Goal: Transaction & Acquisition: Book appointment/travel/reservation

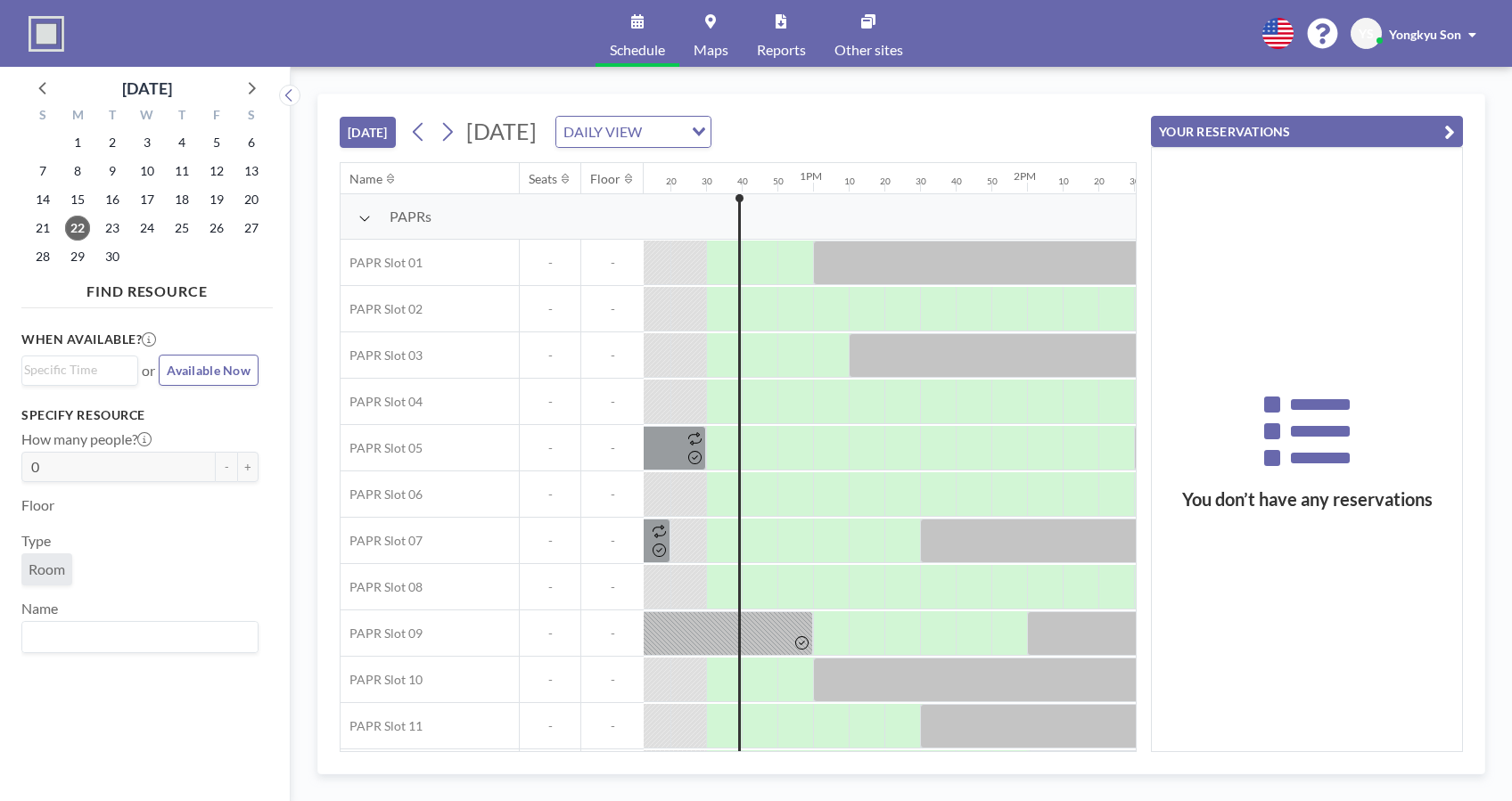
scroll to position [0, 2639]
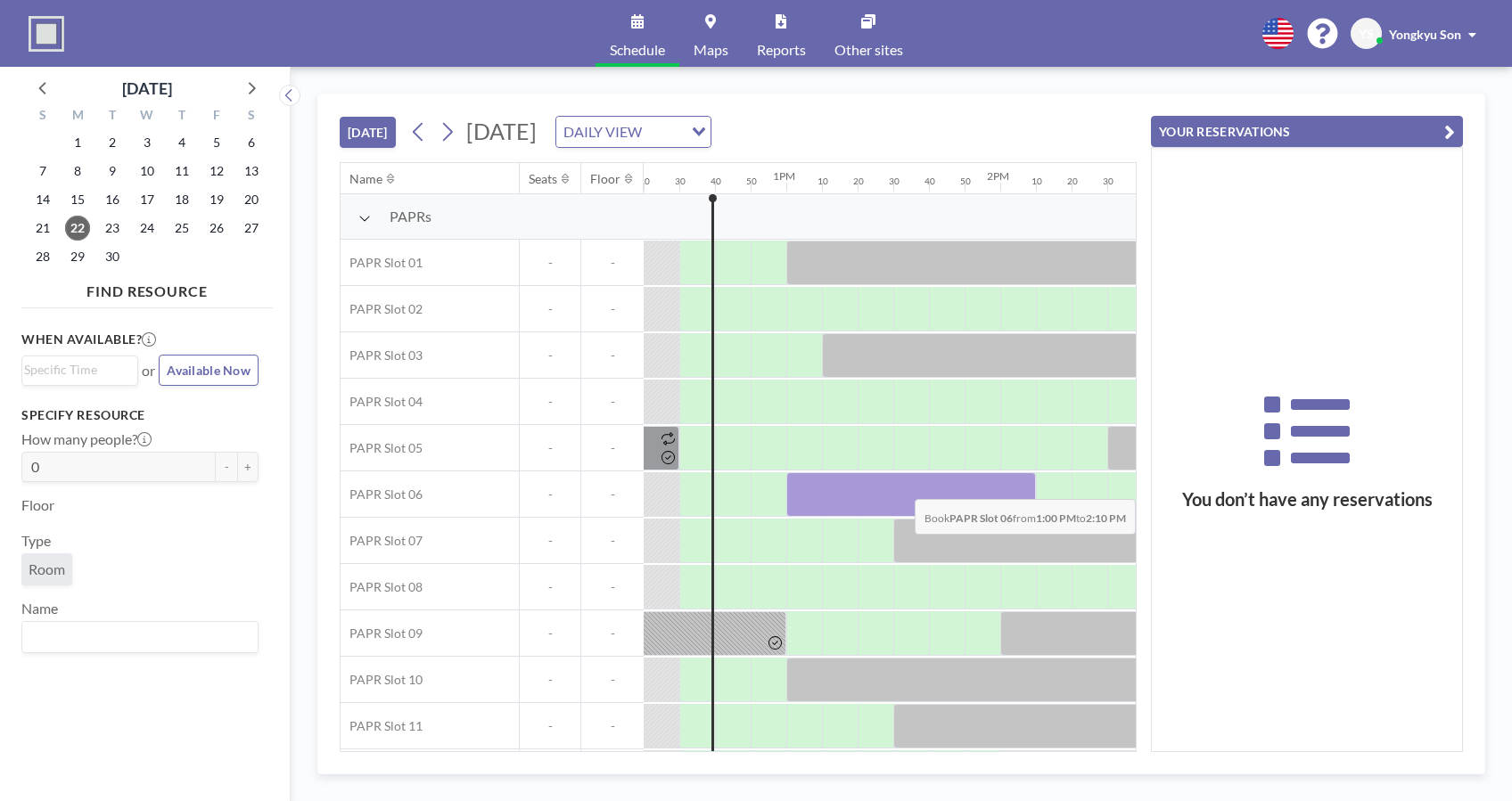
drag, startPoint x: 793, startPoint y: 473, endPoint x: 1006, endPoint y: 484, distance: 213.3
click at [1006, 484] on div at bounding box center [911, 494] width 250 height 44
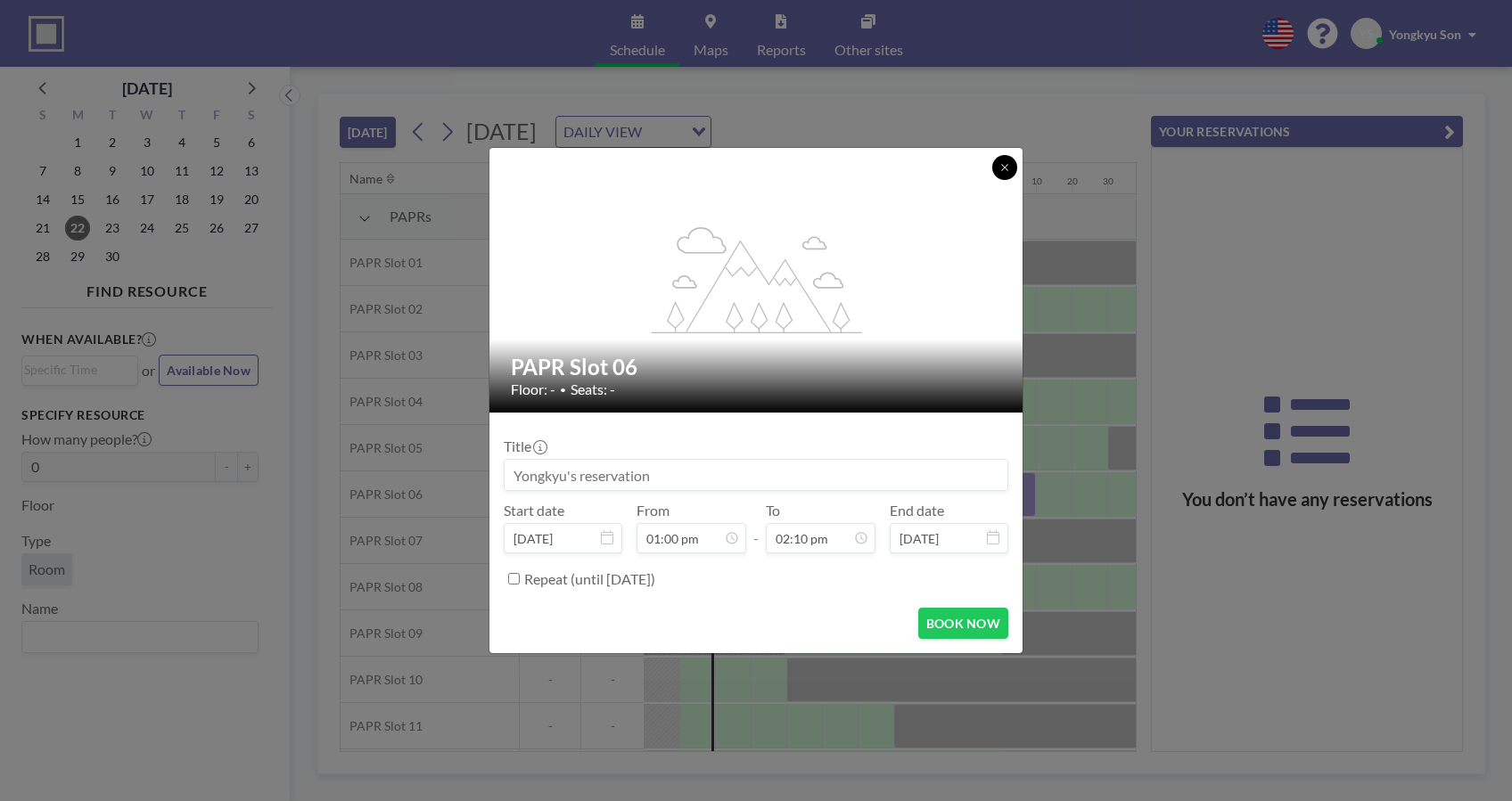
click at [1009, 164] on icon at bounding box center [1005, 167] width 11 height 11
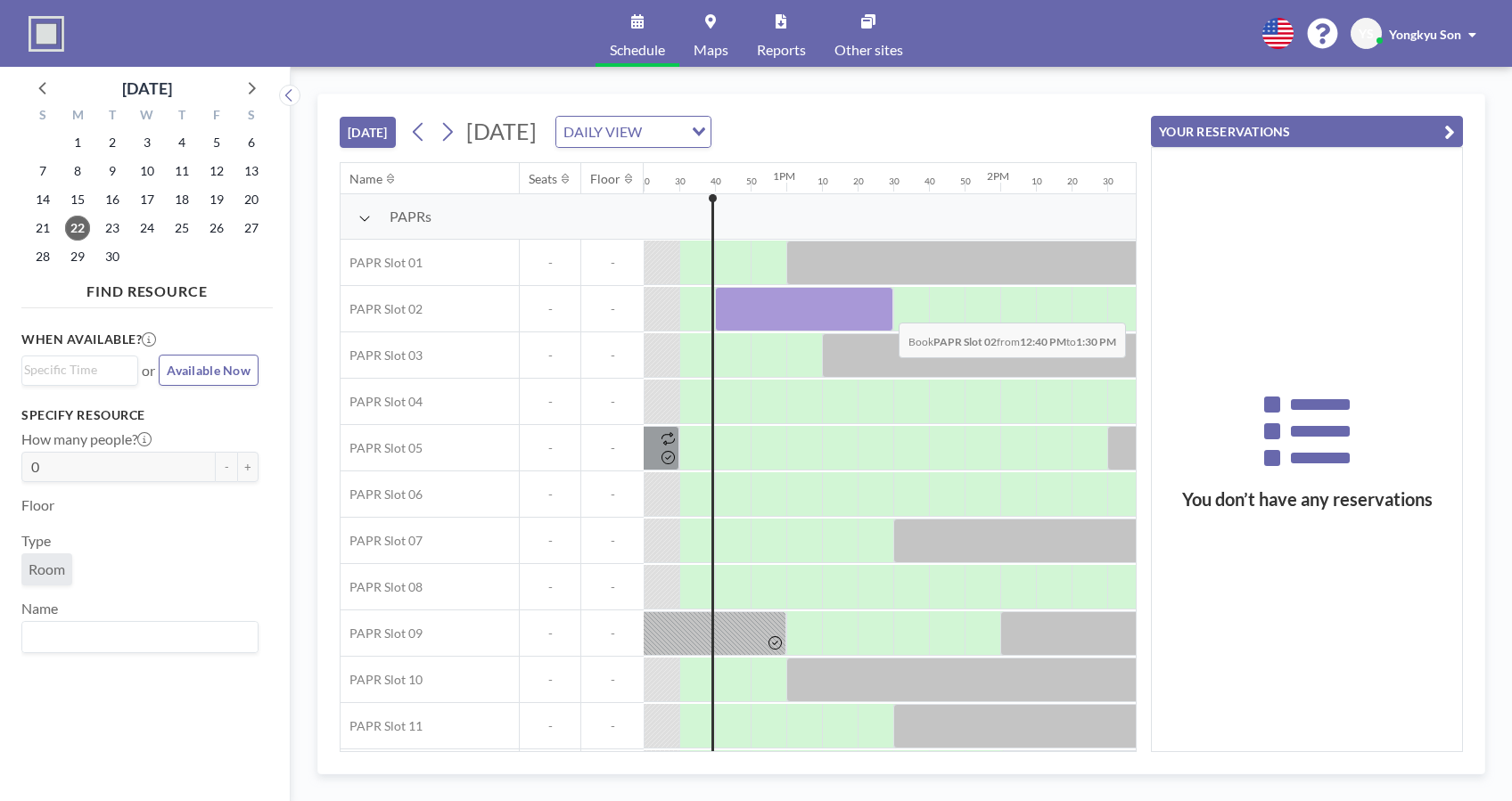
drag, startPoint x: 747, startPoint y: 303, endPoint x: 893, endPoint y: 309, distance: 146.1
click at [893, 309] on div at bounding box center [572, 309] width 5136 height 46
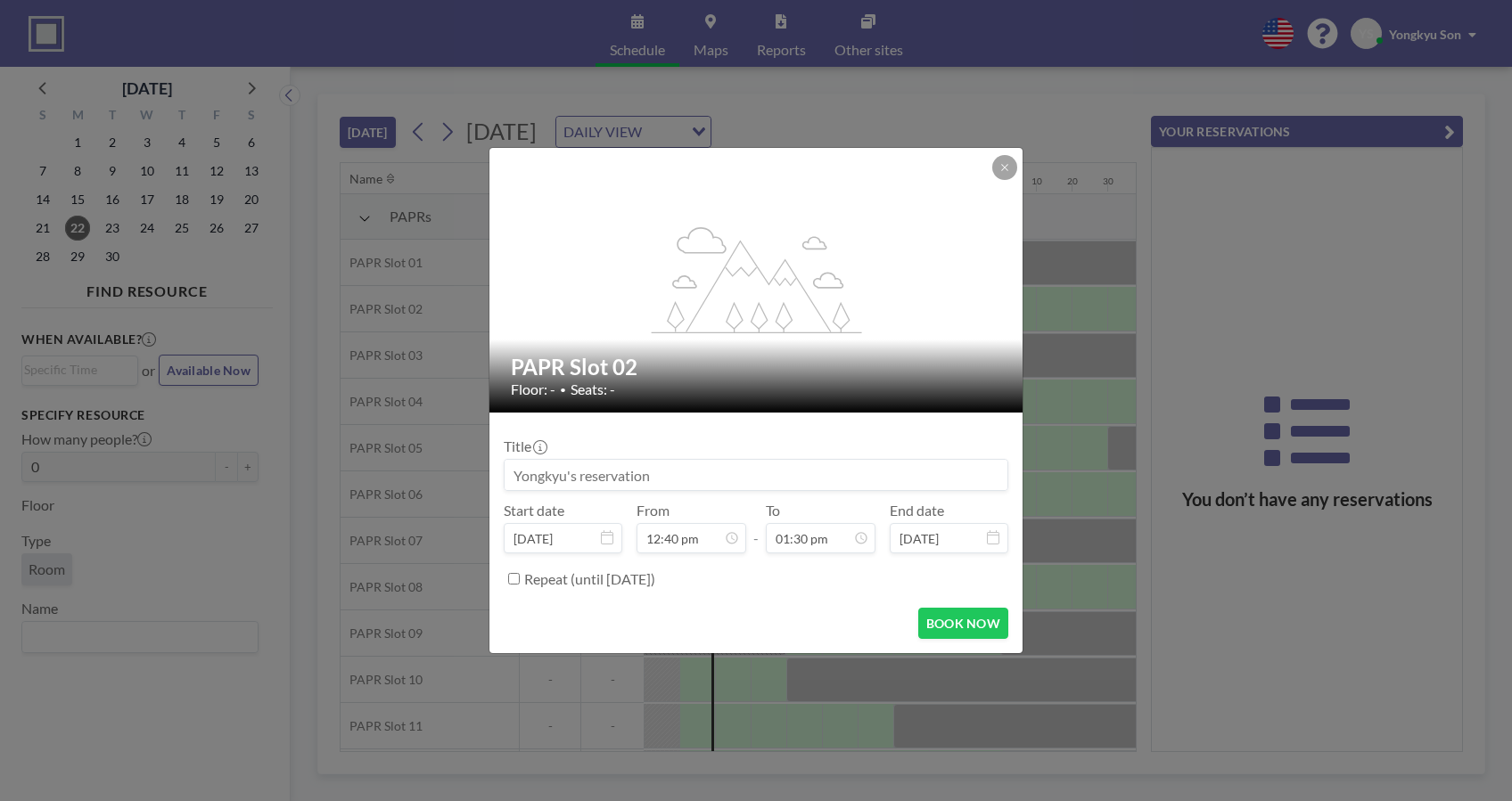
click at [1007, 166] on icon at bounding box center [1005, 167] width 11 height 11
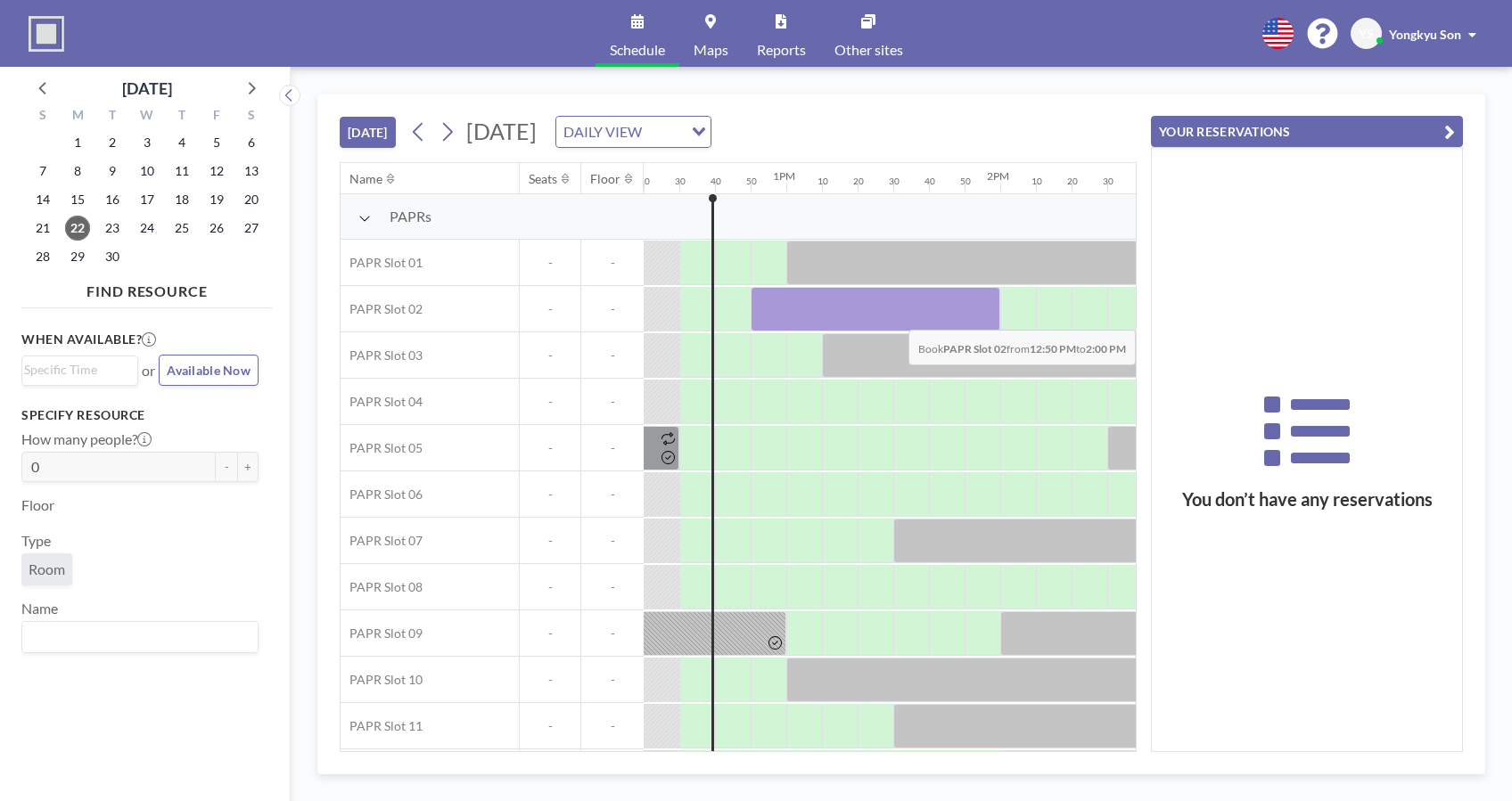
click at [992, 316] on div at bounding box center [875, 309] width 250 height 44
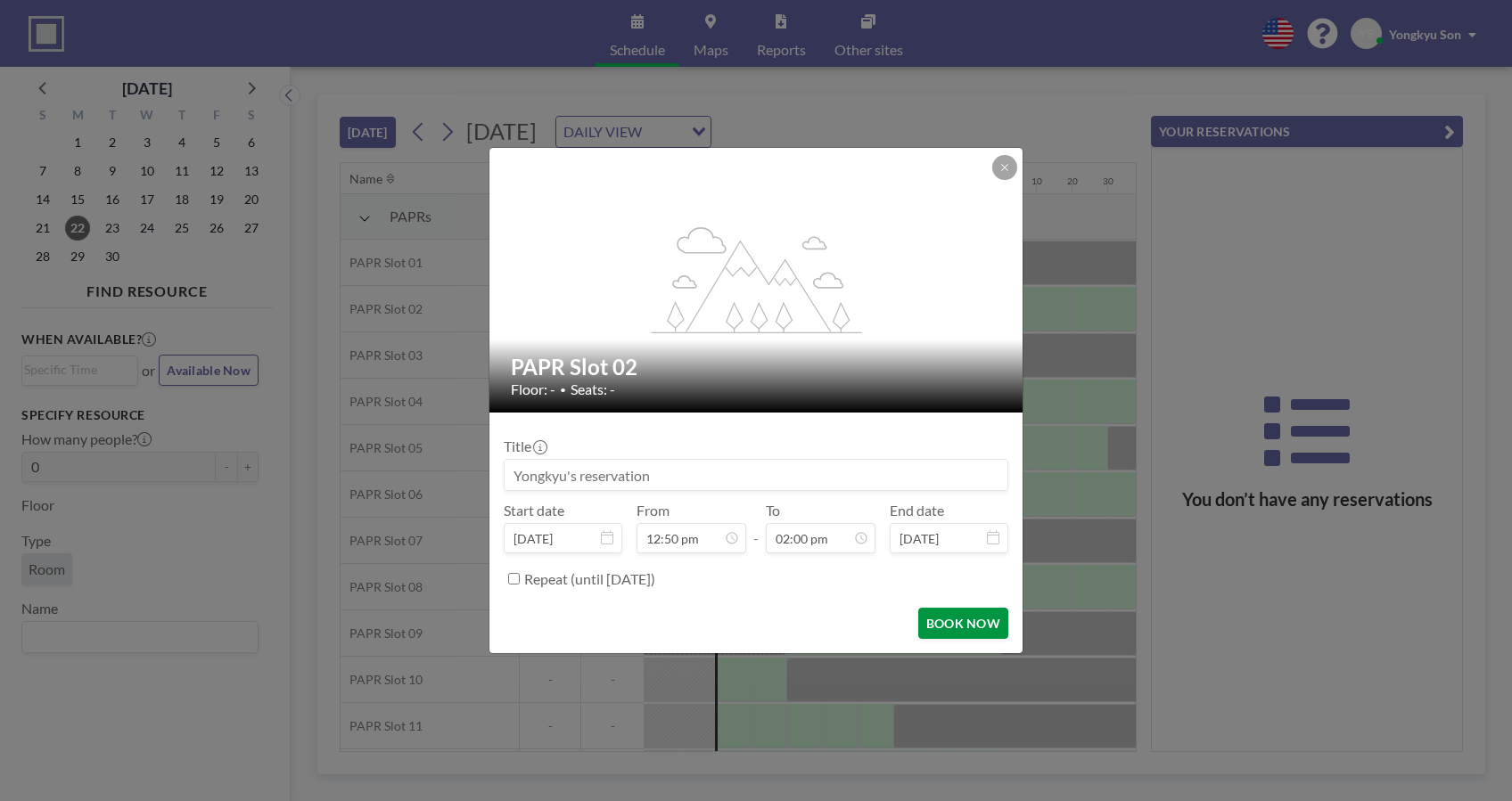
click at [965, 628] on button "BOOK NOW" at bounding box center [963, 623] width 90 height 32
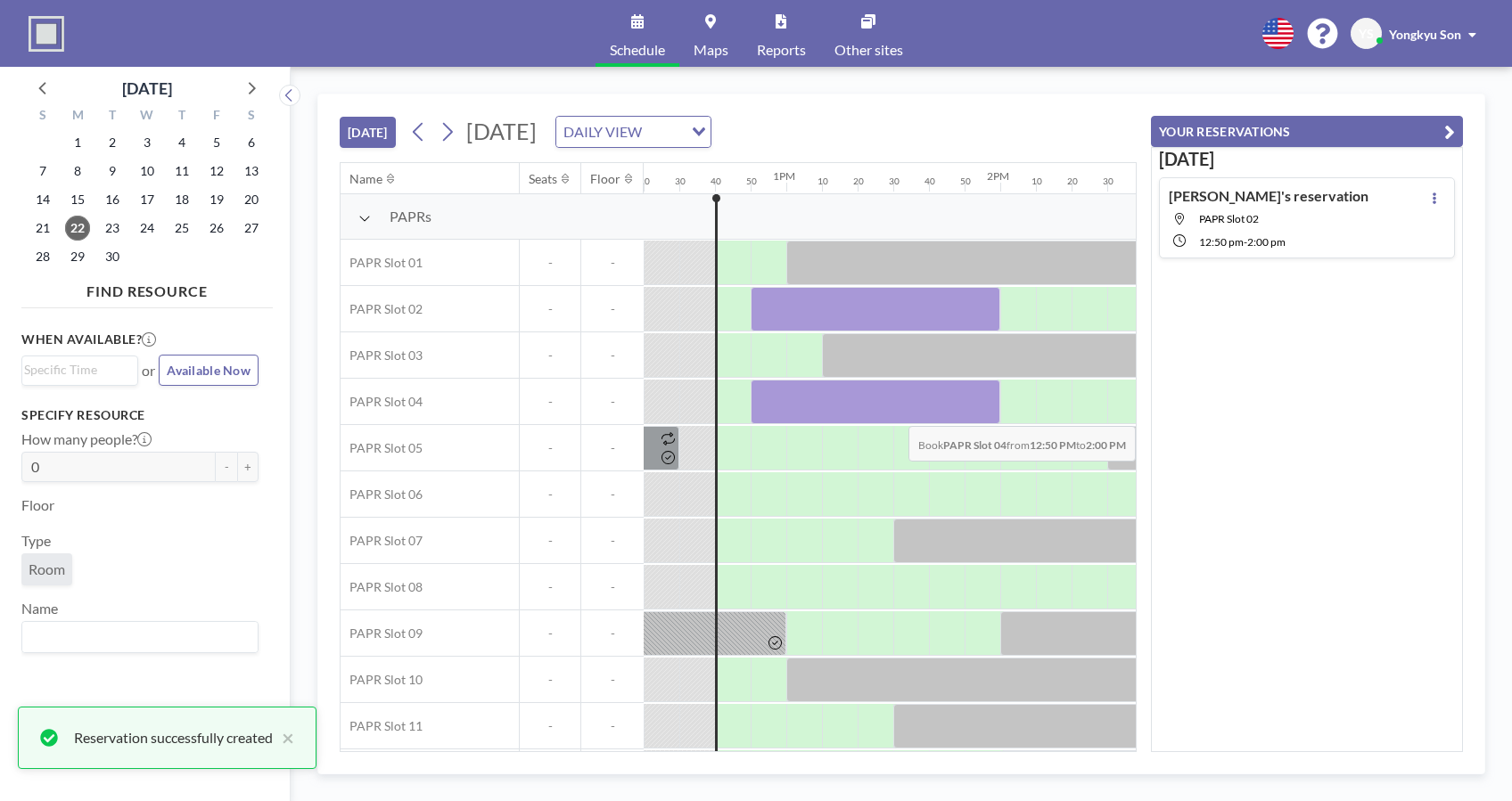
drag, startPoint x: 783, startPoint y: 407, endPoint x: 990, endPoint y: 411, distance: 207.0
click at [990, 411] on div at bounding box center [875, 401] width 250 height 44
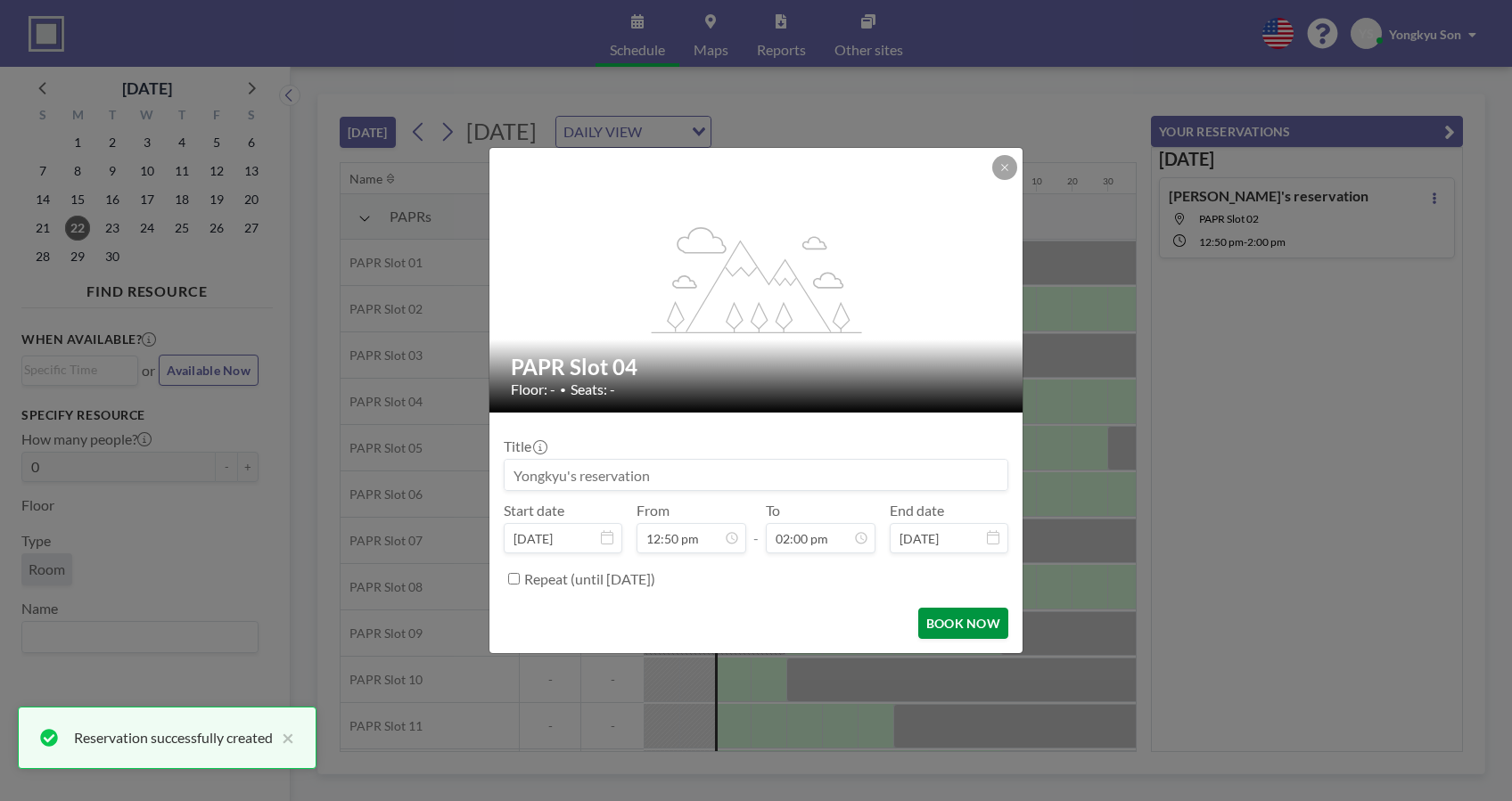
click at [942, 622] on button "BOOK NOW" at bounding box center [963, 623] width 90 height 32
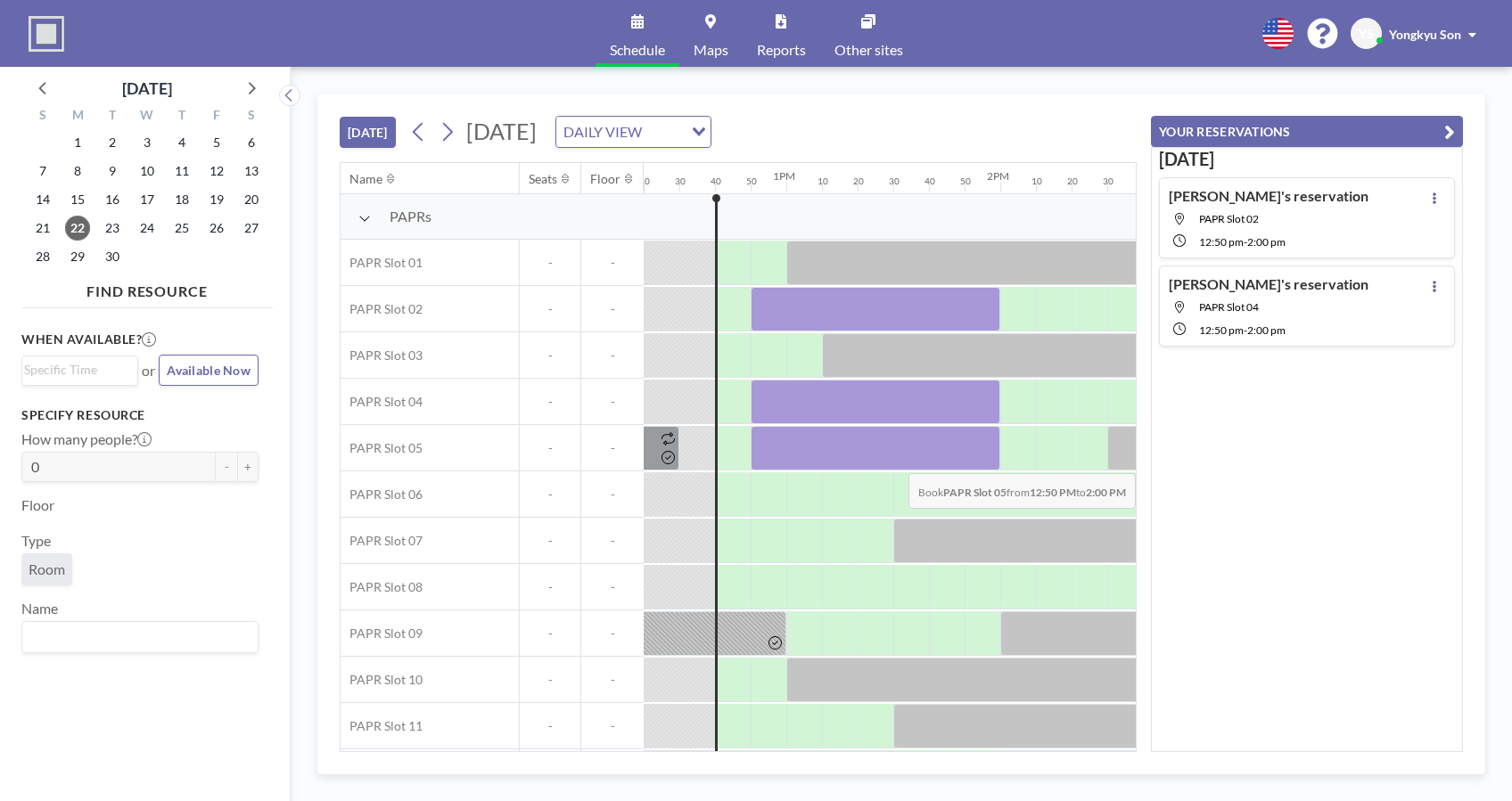
drag, startPoint x: 772, startPoint y: 455, endPoint x: 990, endPoint y: 459, distance: 218.0
click at [990, 459] on div at bounding box center [875, 448] width 250 height 44
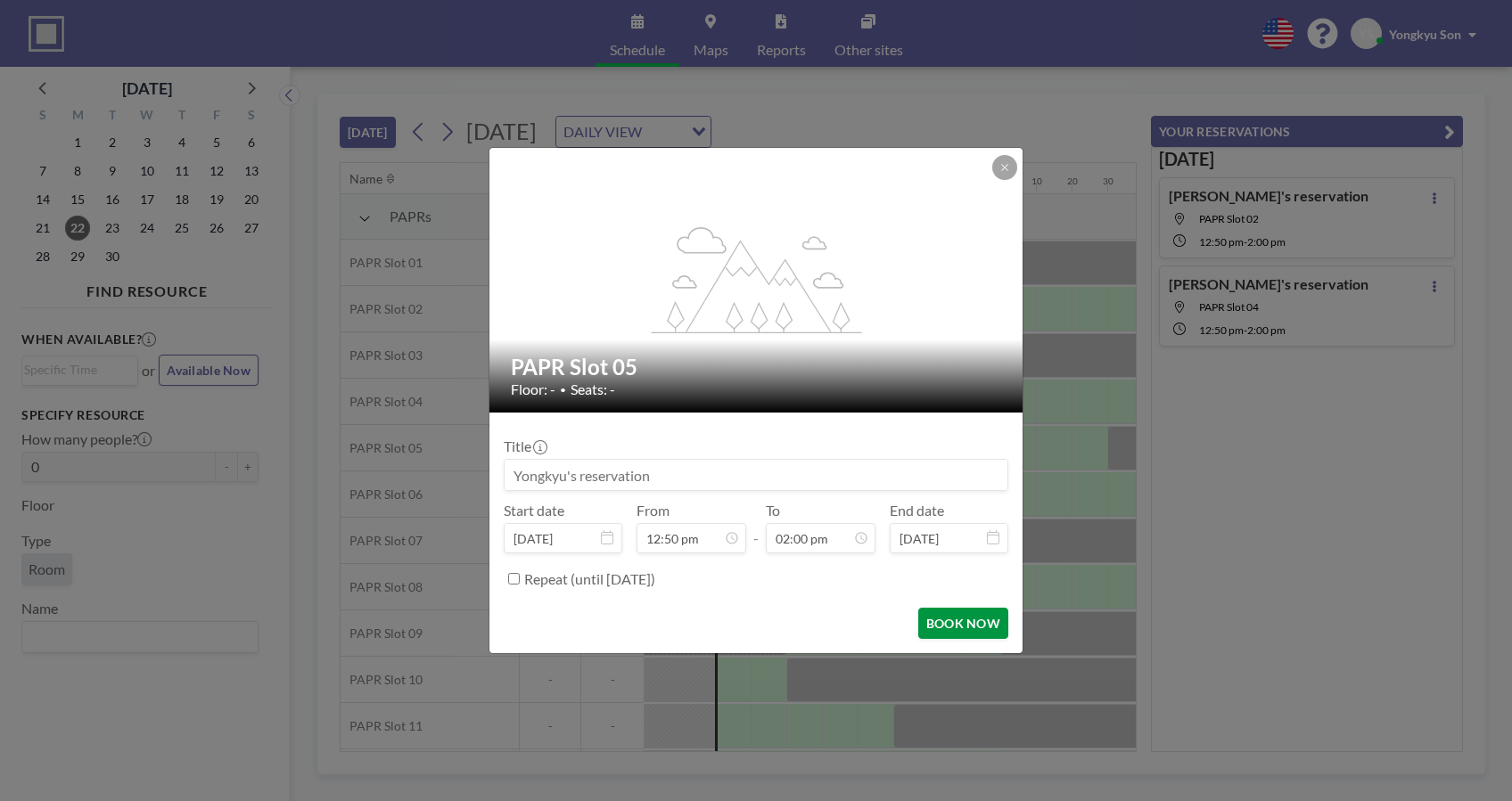
click at [956, 615] on button "BOOK NOW" at bounding box center [963, 623] width 90 height 32
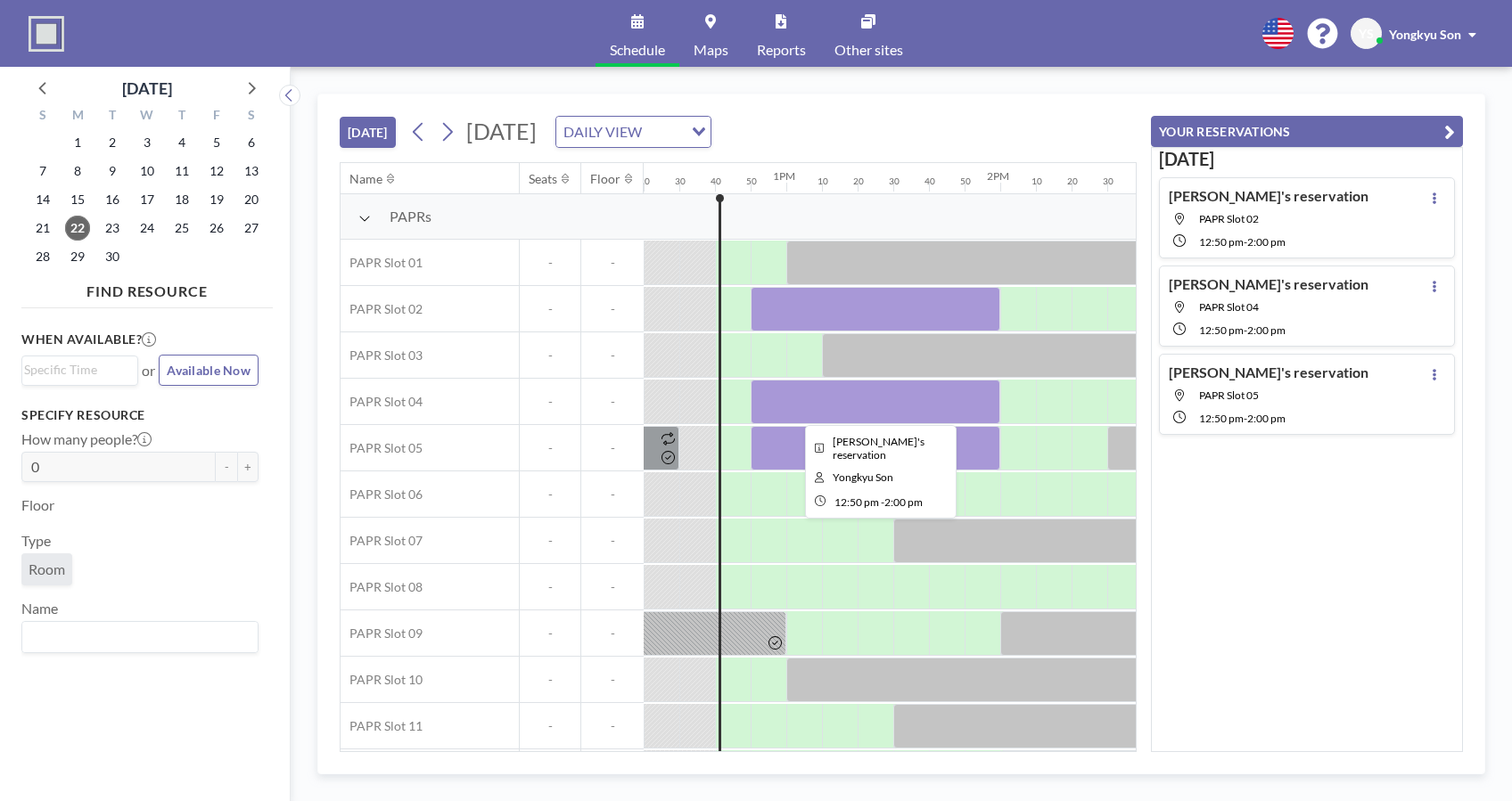
click at [808, 394] on div at bounding box center [875, 401] width 250 height 44
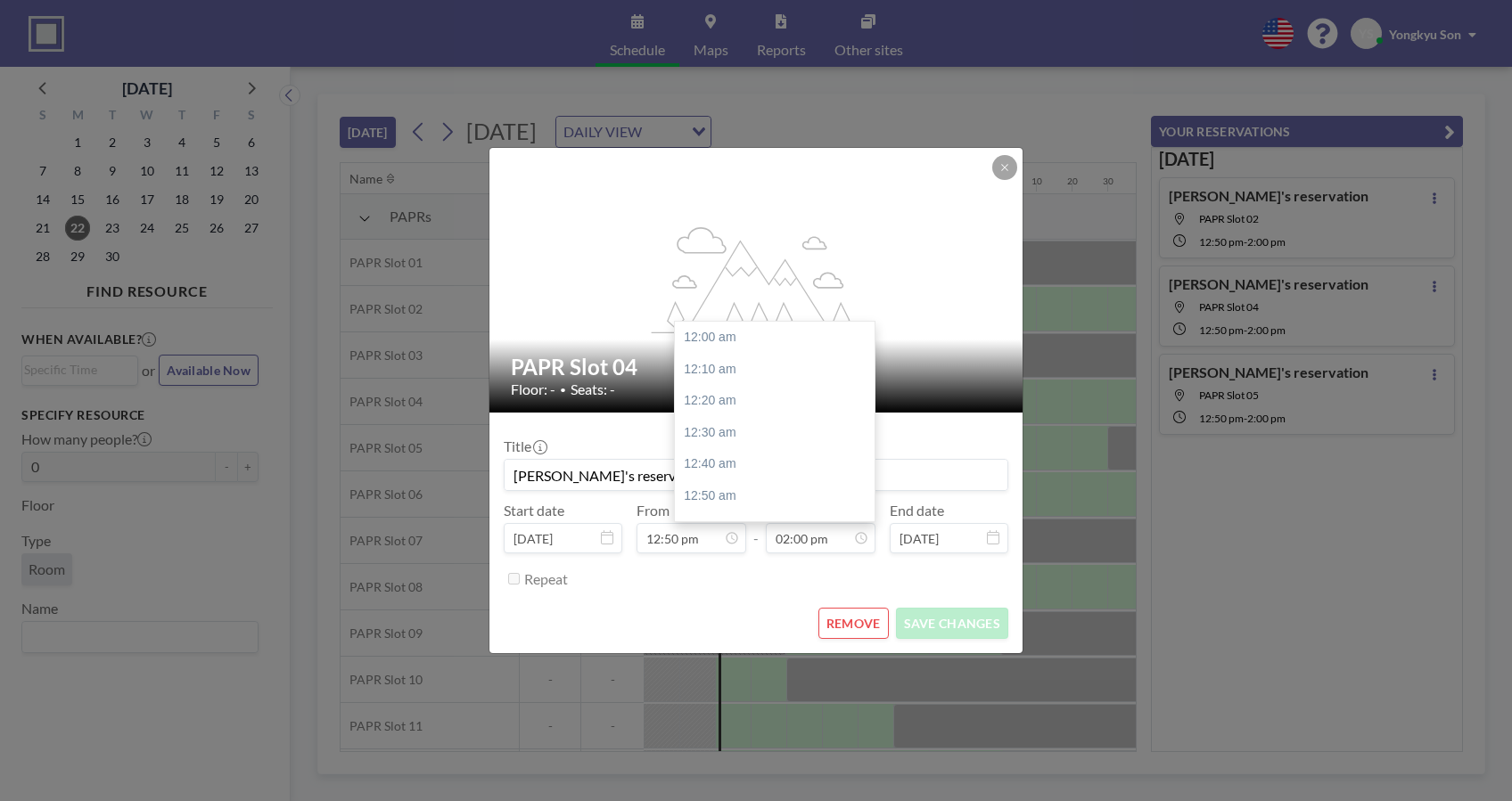
scroll to position [2664, 0]
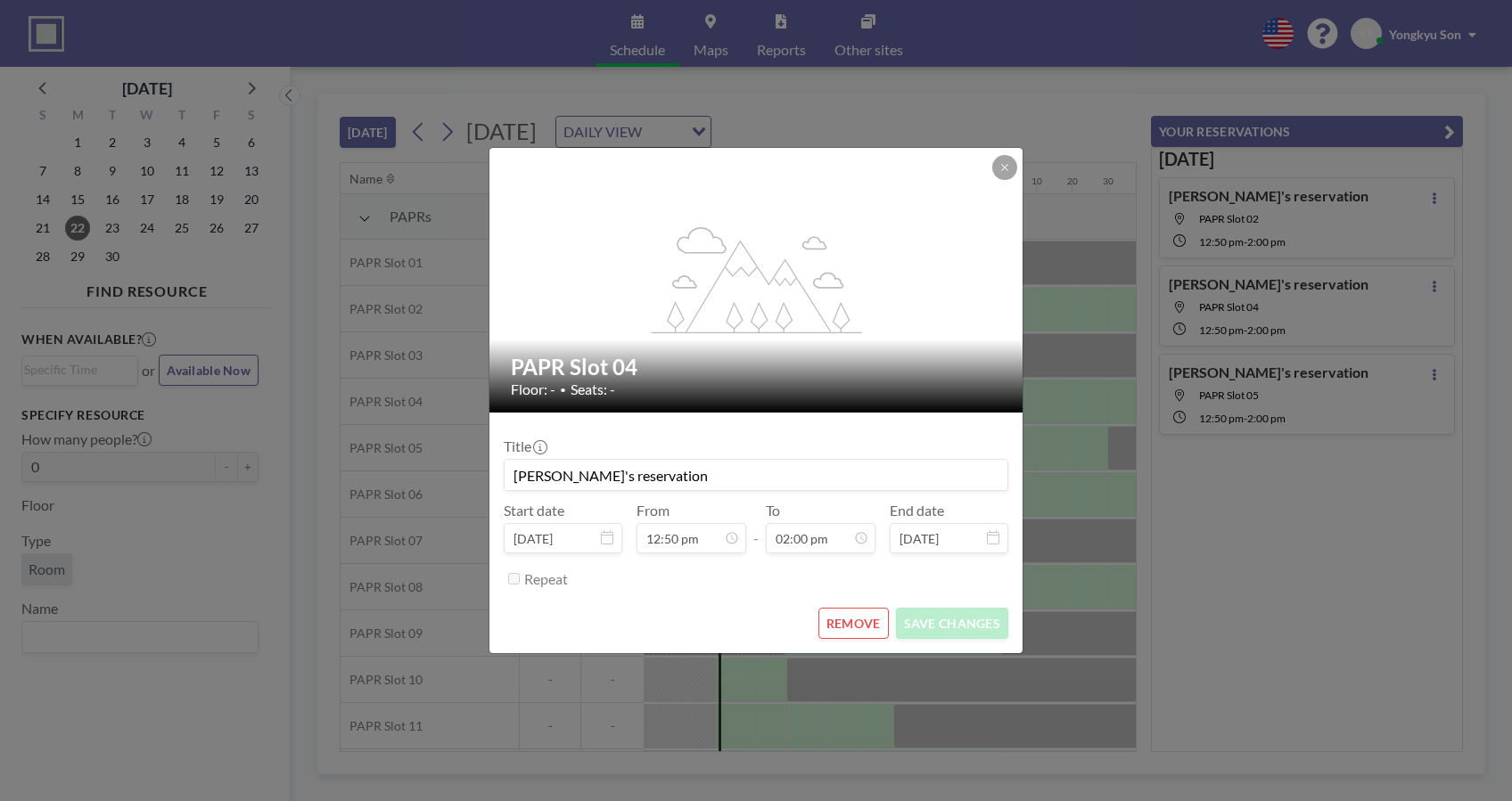
click at [853, 622] on button "REMOVE" at bounding box center [853, 623] width 70 height 32
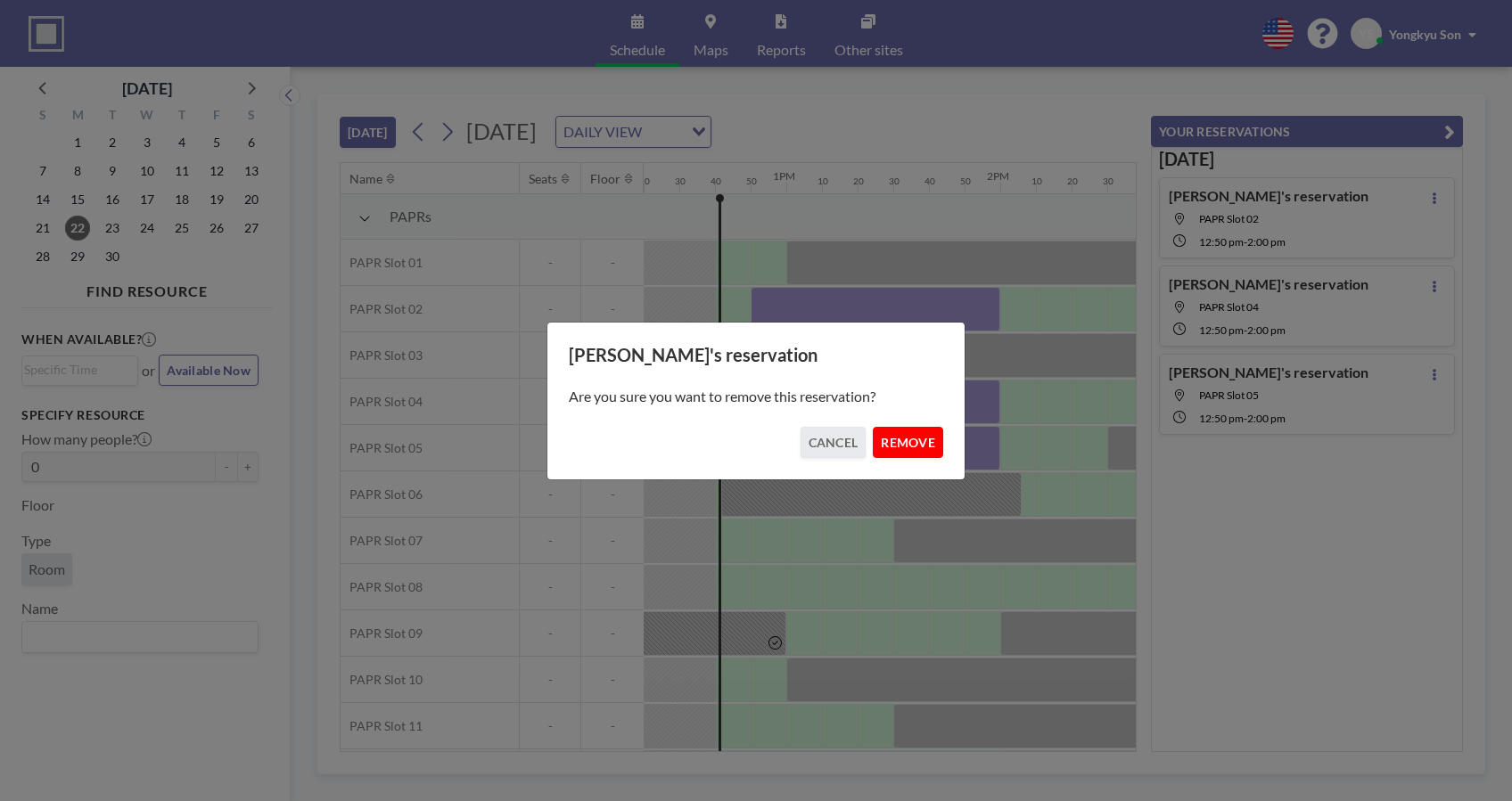
click at [910, 441] on button "REMOVE" at bounding box center [908, 443] width 70 height 32
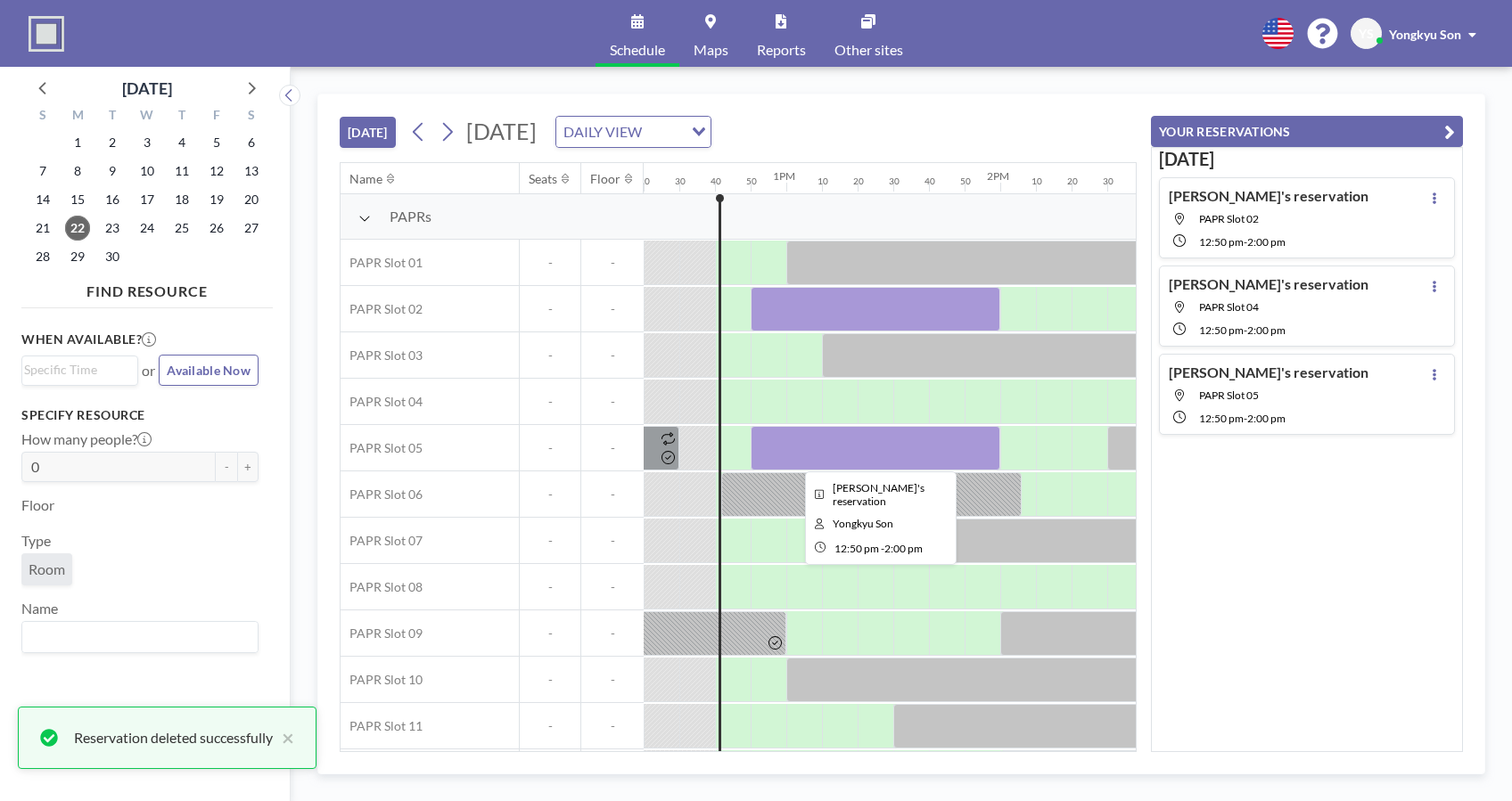
click at [867, 449] on div at bounding box center [875, 448] width 250 height 44
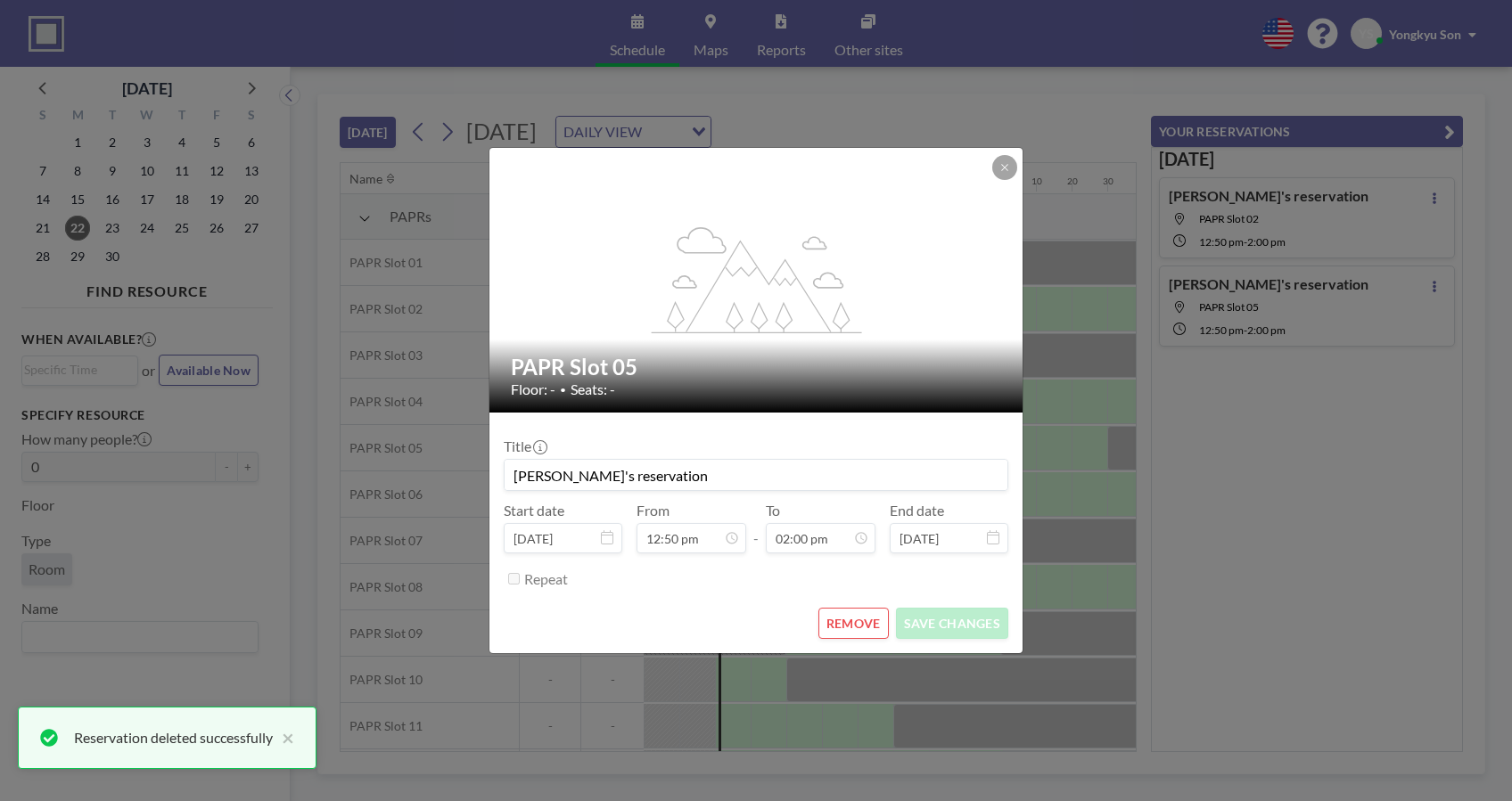
click at [842, 620] on button "REMOVE" at bounding box center [853, 623] width 70 height 32
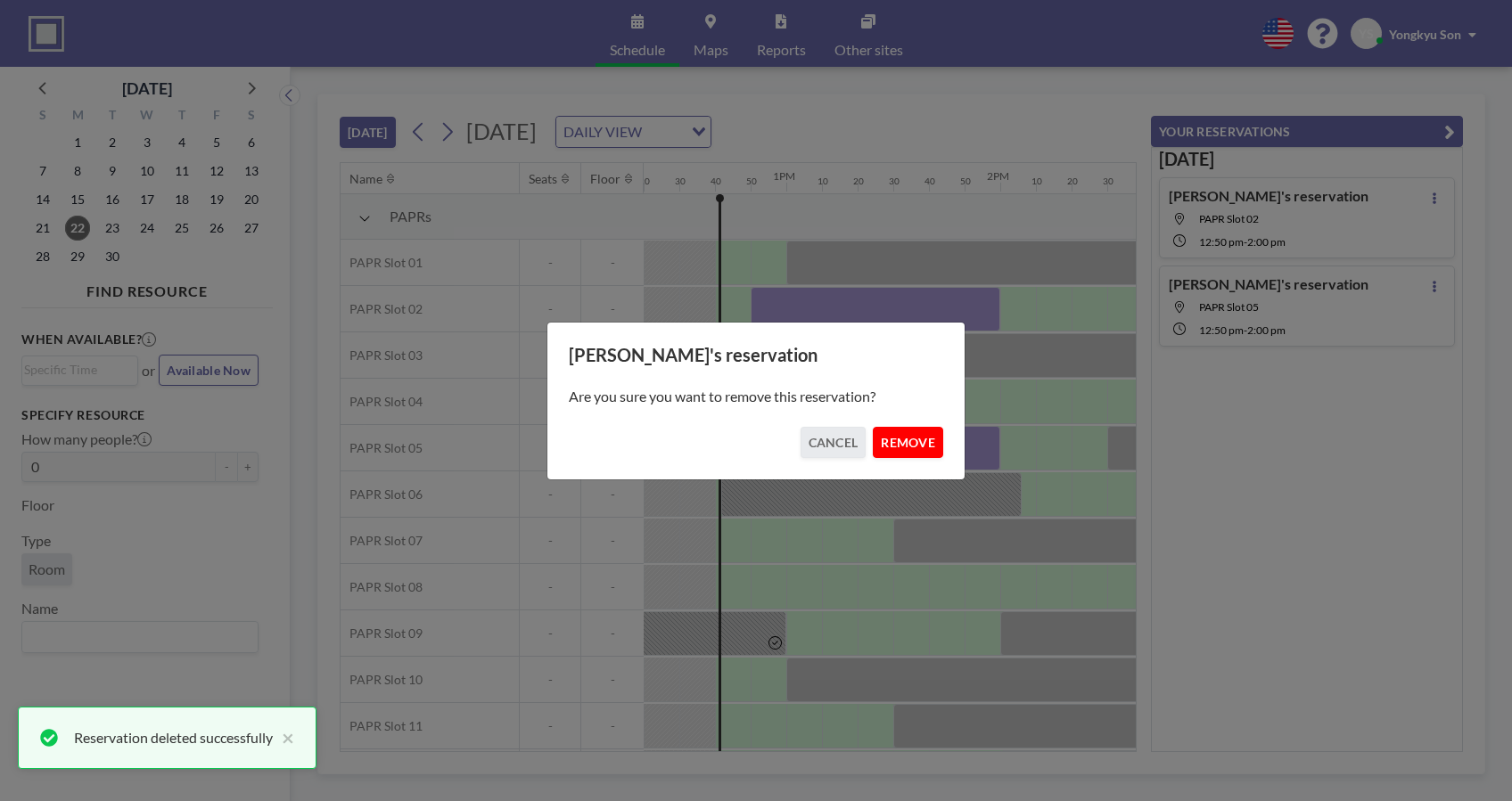
click at [923, 442] on button "REMOVE" at bounding box center [908, 443] width 70 height 32
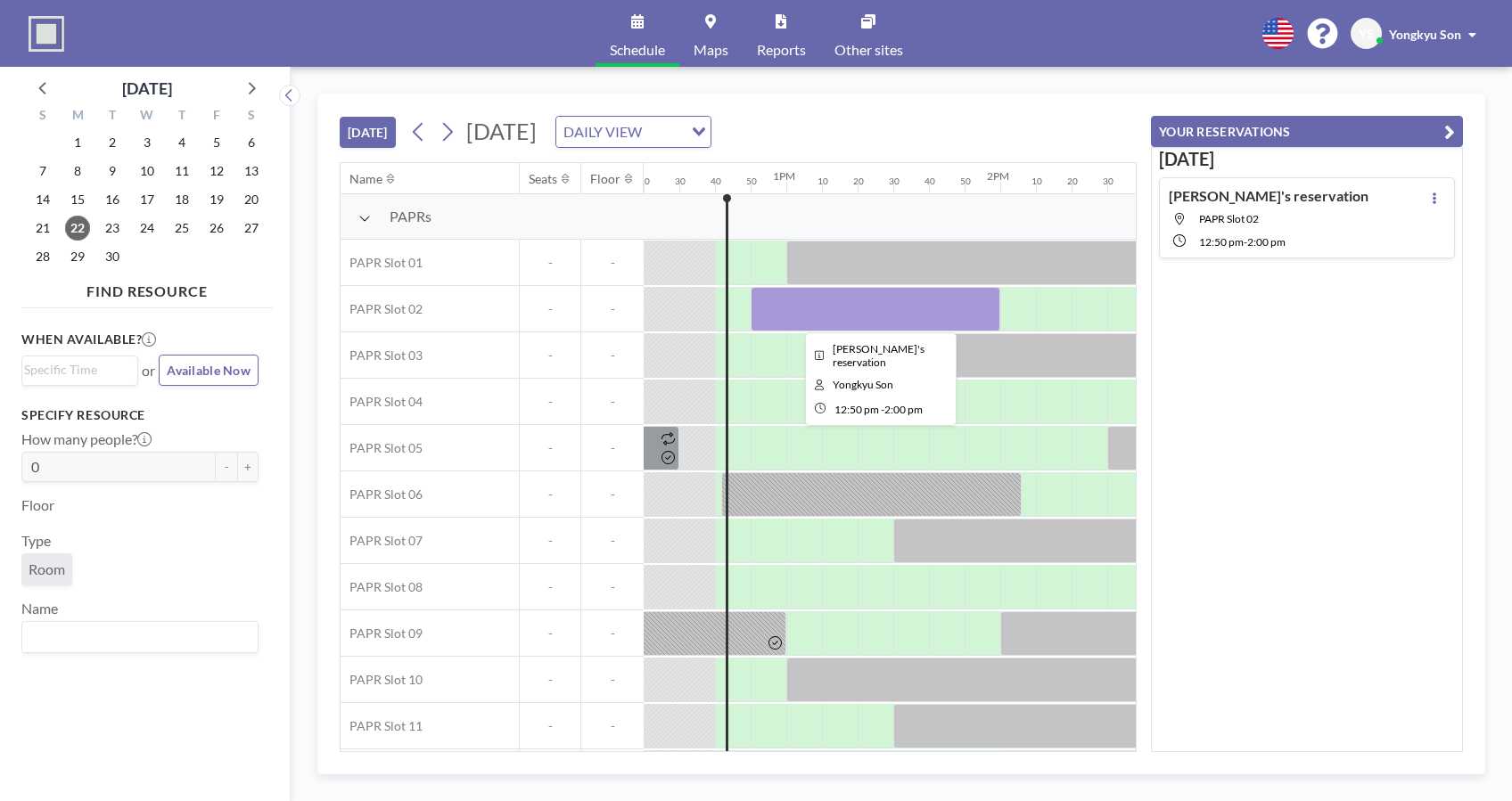
click at [938, 314] on div at bounding box center [875, 309] width 250 height 44
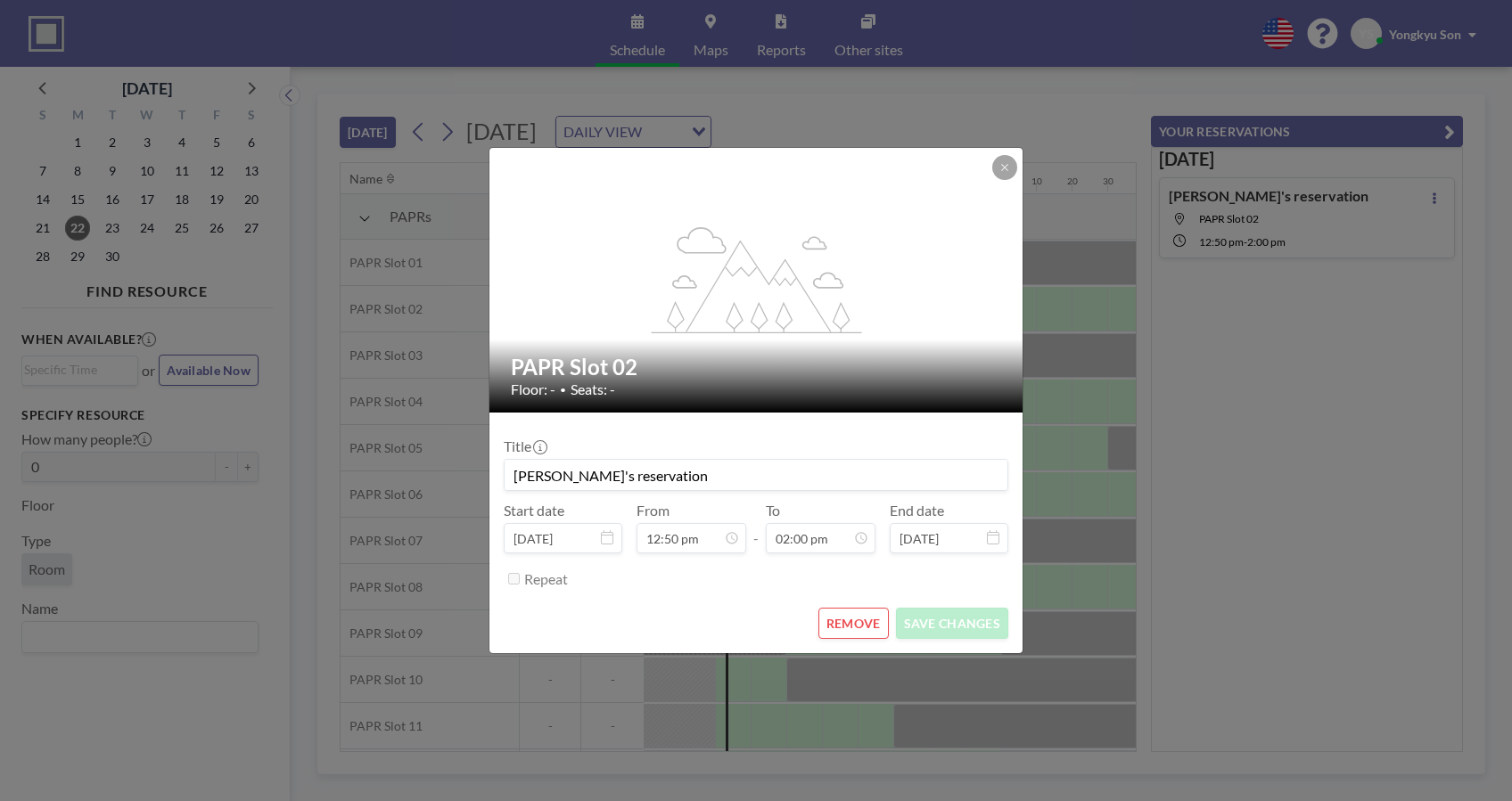
click at [857, 633] on button "REMOVE" at bounding box center [853, 623] width 70 height 32
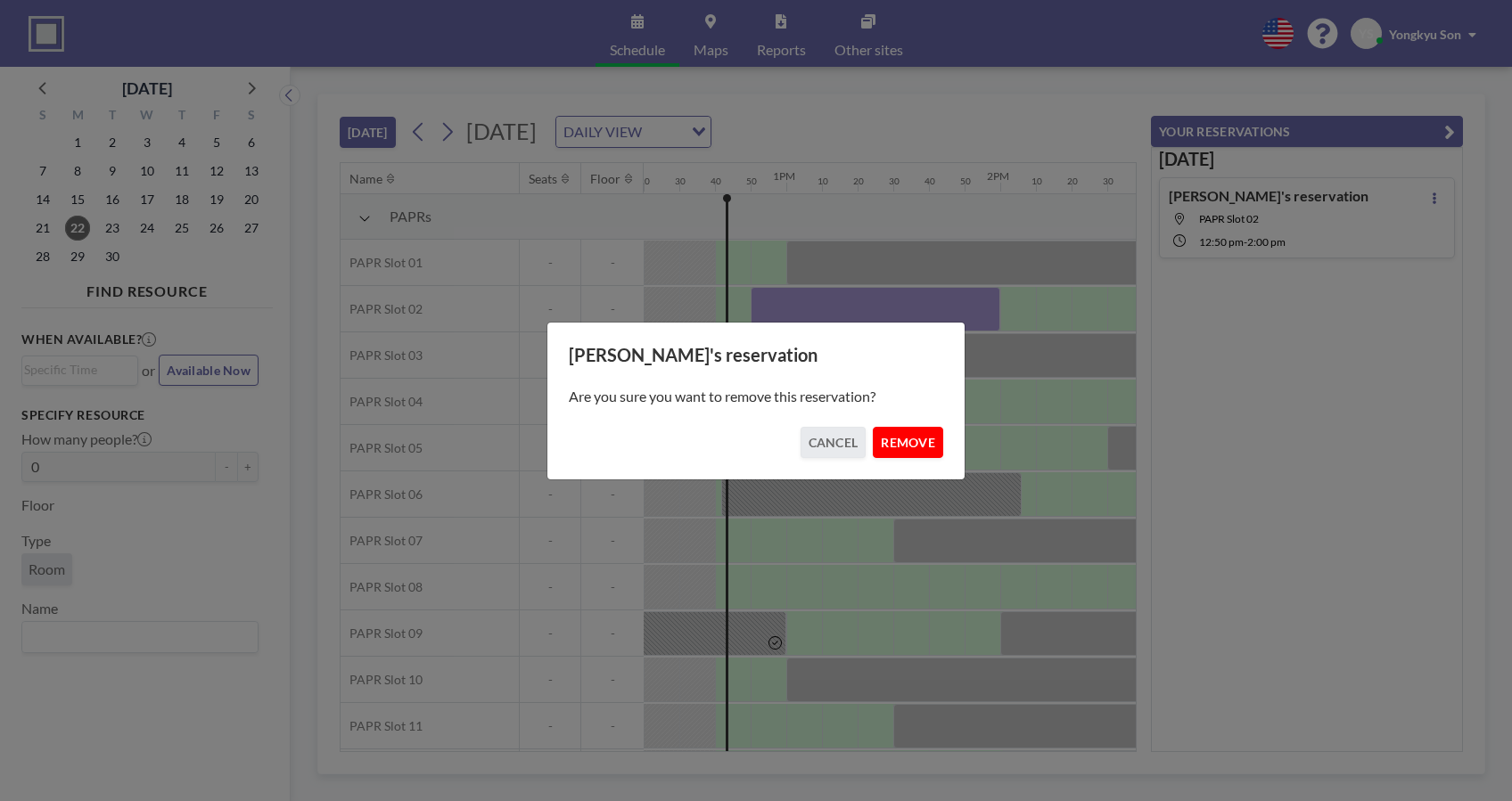
click at [909, 443] on button "REMOVE" at bounding box center [908, 443] width 70 height 32
